Goal: Information Seeking & Learning: Check status

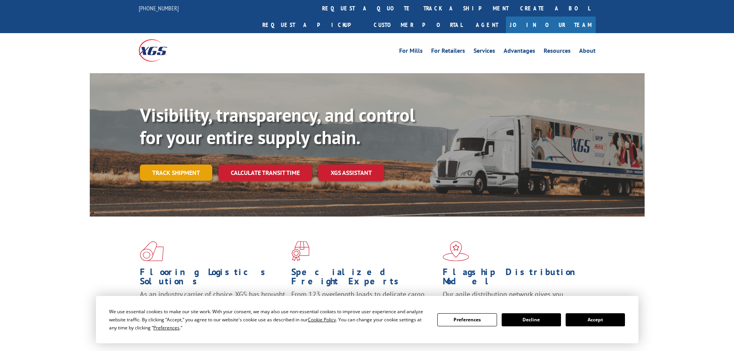
click at [176, 165] on link "Track shipment" at bounding box center [176, 173] width 72 height 16
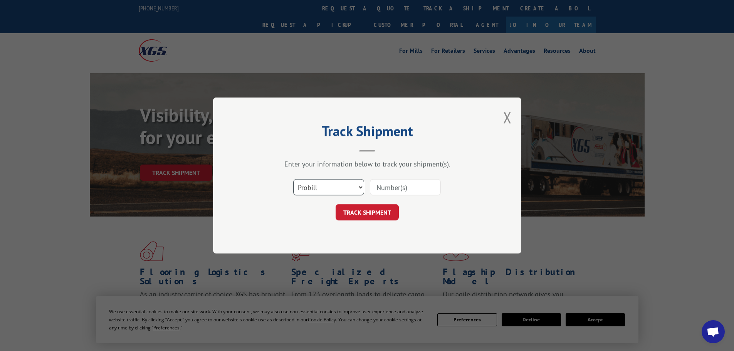
click at [325, 187] on select "Select category... Probill BOL PO" at bounding box center [328, 187] width 71 height 16
select select "po"
click at [293, 179] on select "Select category... Probill BOL PO" at bounding box center [328, 187] width 71 height 16
drag, startPoint x: 417, startPoint y: 188, endPoint x: 419, endPoint y: 183, distance: 5.2
click at [419, 185] on input at bounding box center [405, 187] width 71 height 16
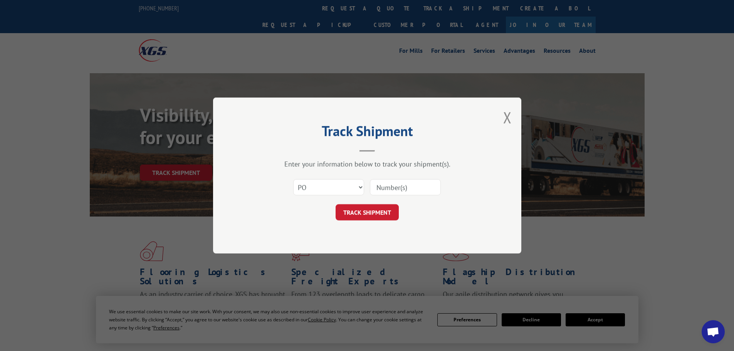
paste input "23532583"
type input "23532583"
click at [370, 214] on button "TRACK SHIPMENT" at bounding box center [367, 212] width 63 height 16
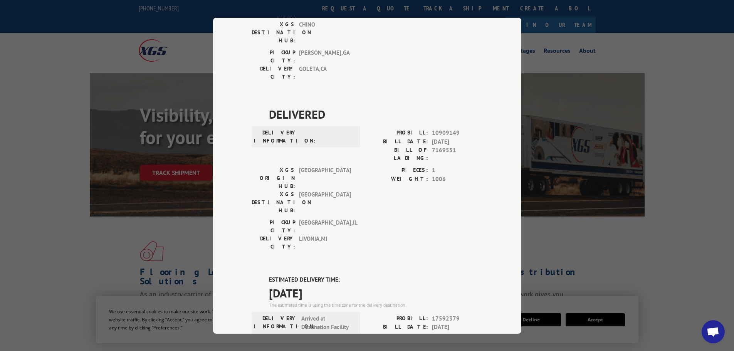
scroll to position [86, 0]
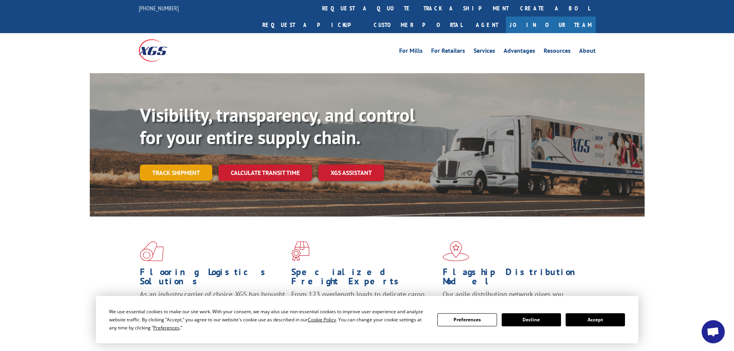
click at [187, 165] on link "Track shipment" at bounding box center [176, 173] width 72 height 16
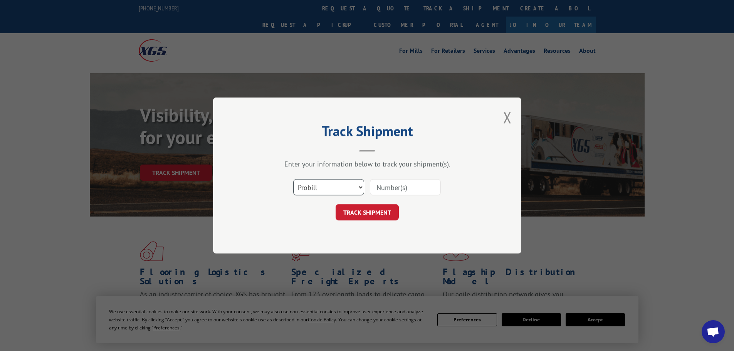
click at [354, 191] on select "Select category... Probill BOL PO" at bounding box center [328, 187] width 71 height 16
select select "po"
click at [293, 179] on select "Select category... Probill BOL PO" at bounding box center [328, 187] width 71 height 16
click at [402, 188] on input at bounding box center [405, 187] width 71 height 16
paste input "23532399"
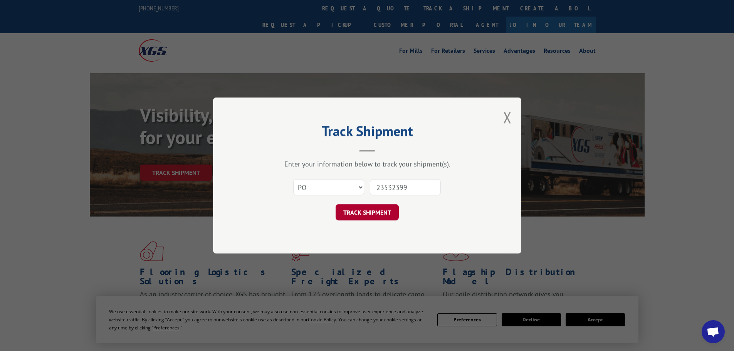
type input "23532399"
click at [366, 215] on button "TRACK SHIPMENT" at bounding box center [367, 212] width 63 height 16
